Goal: Book appointment/travel/reservation

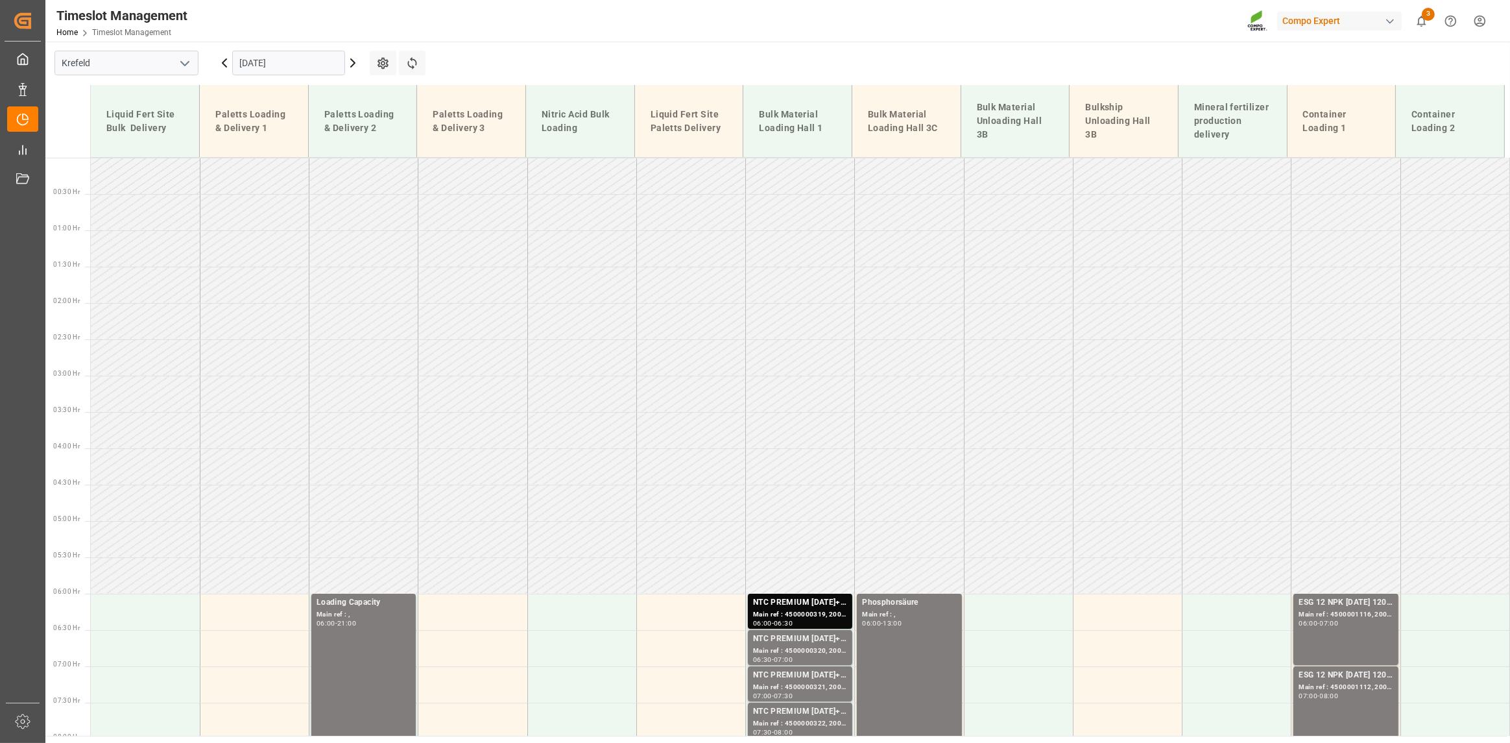
scroll to position [647, 0]
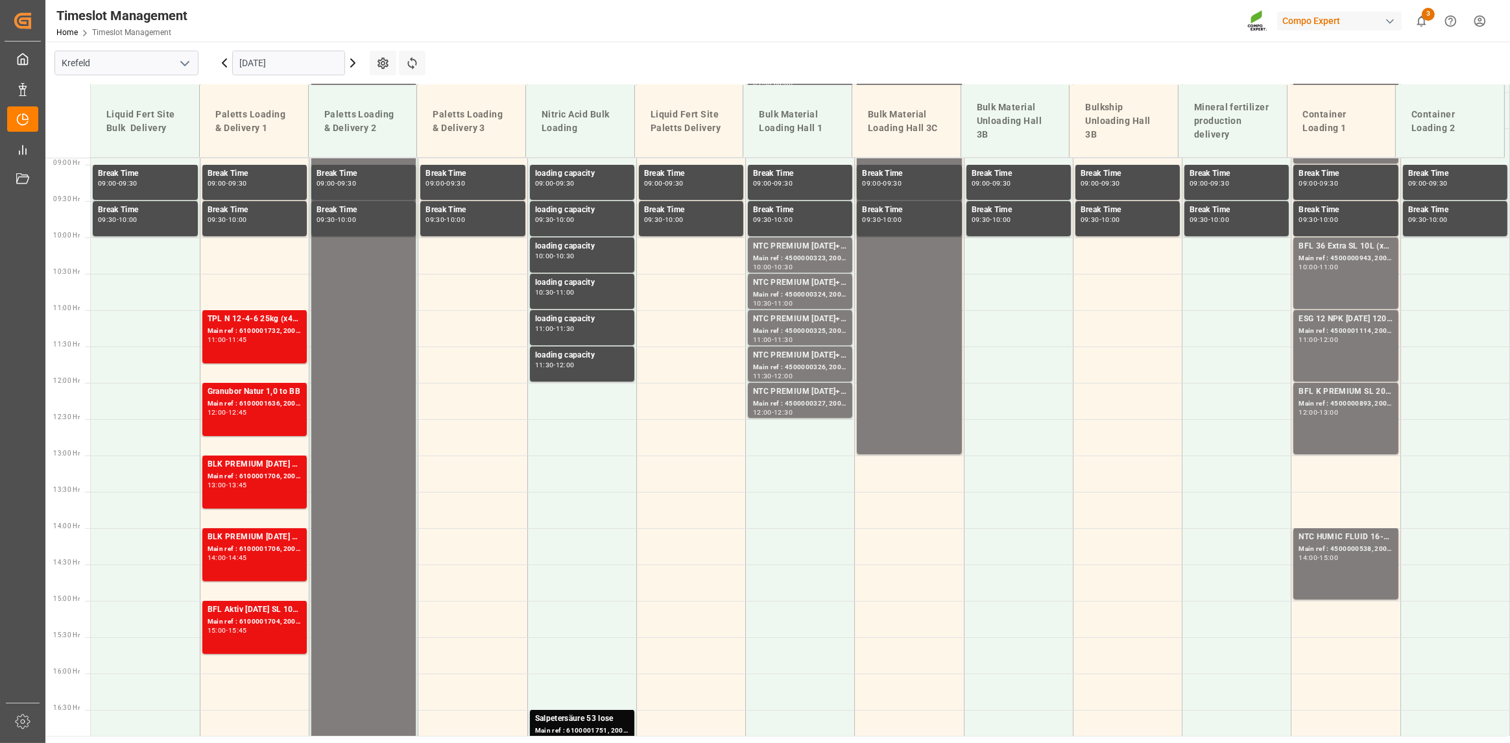
click at [293, 58] on input "[DATE]" at bounding box center [288, 63] width 113 height 25
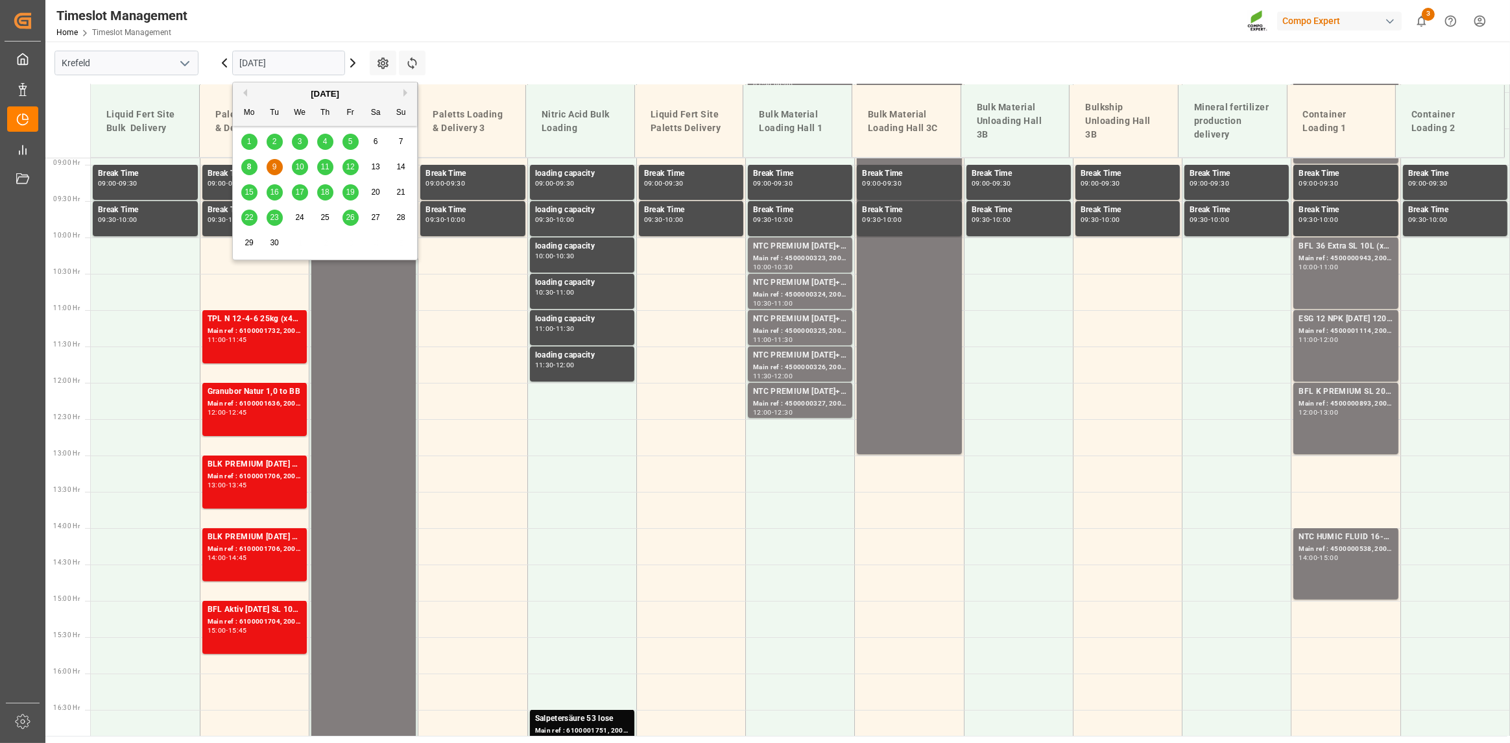
click at [244, 161] on div "8" at bounding box center [249, 168] width 16 height 16
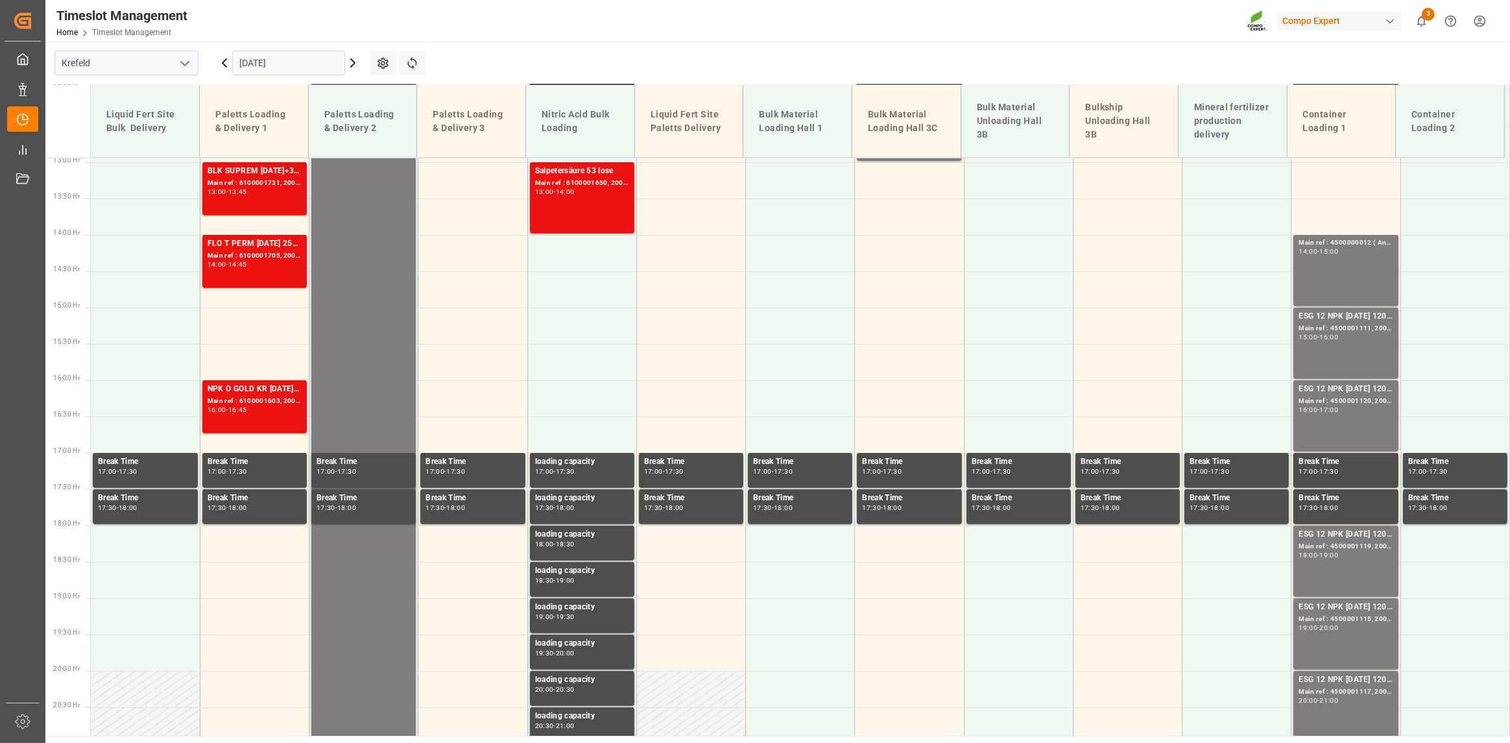
scroll to position [551, 0]
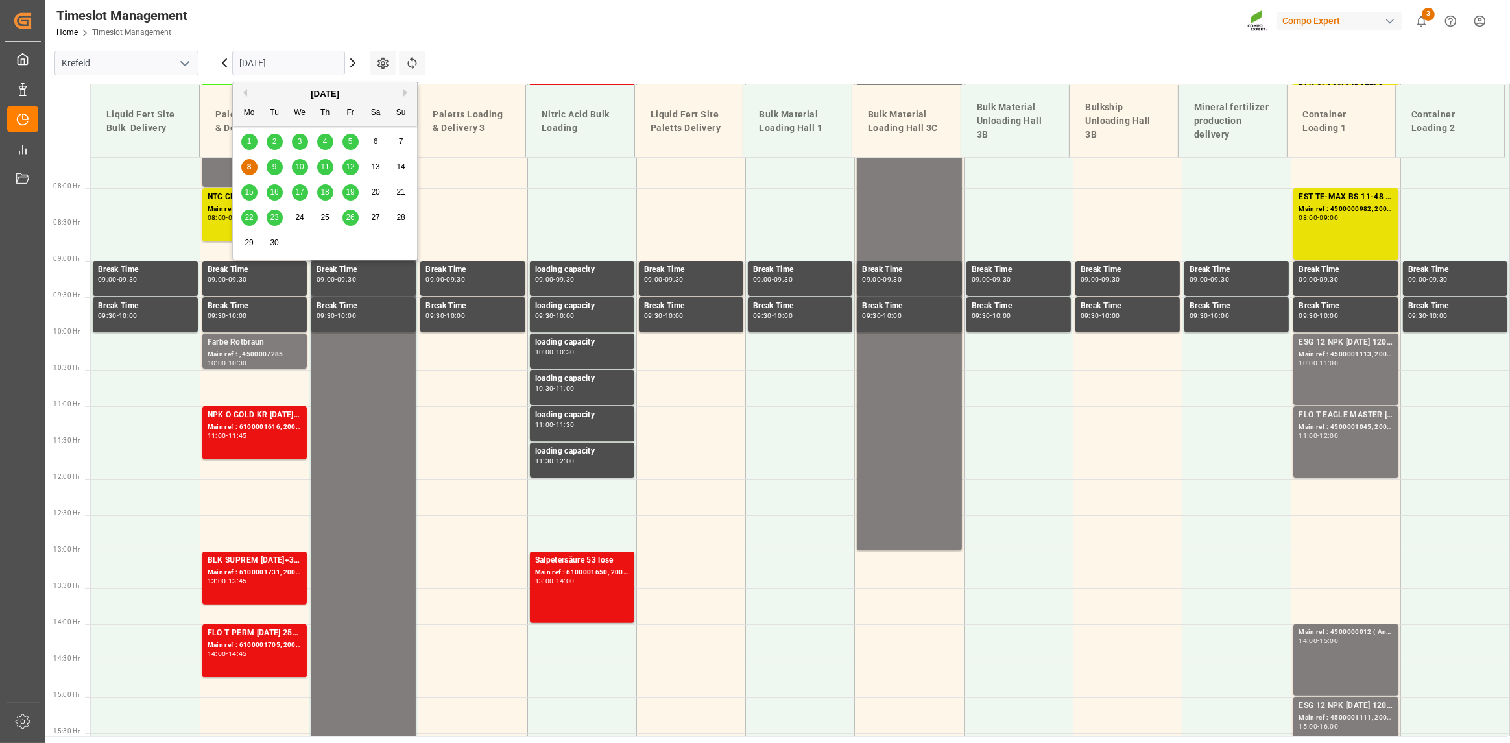
click at [293, 65] on input "[DATE]" at bounding box center [288, 63] width 113 height 25
click at [272, 172] on div "9" at bounding box center [275, 168] width 16 height 16
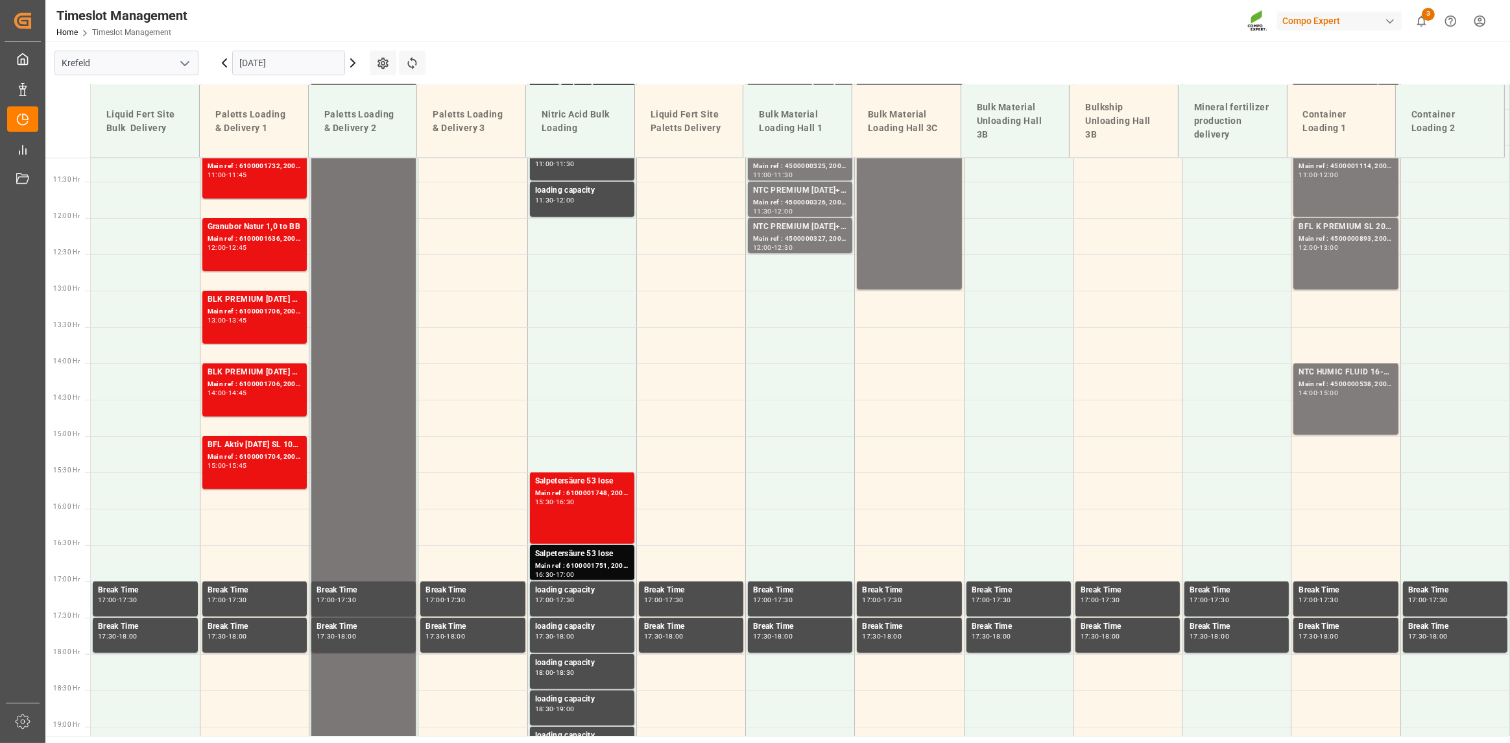
scroll to position [817, 0]
